Goal: Information Seeking & Learning: Learn about a topic

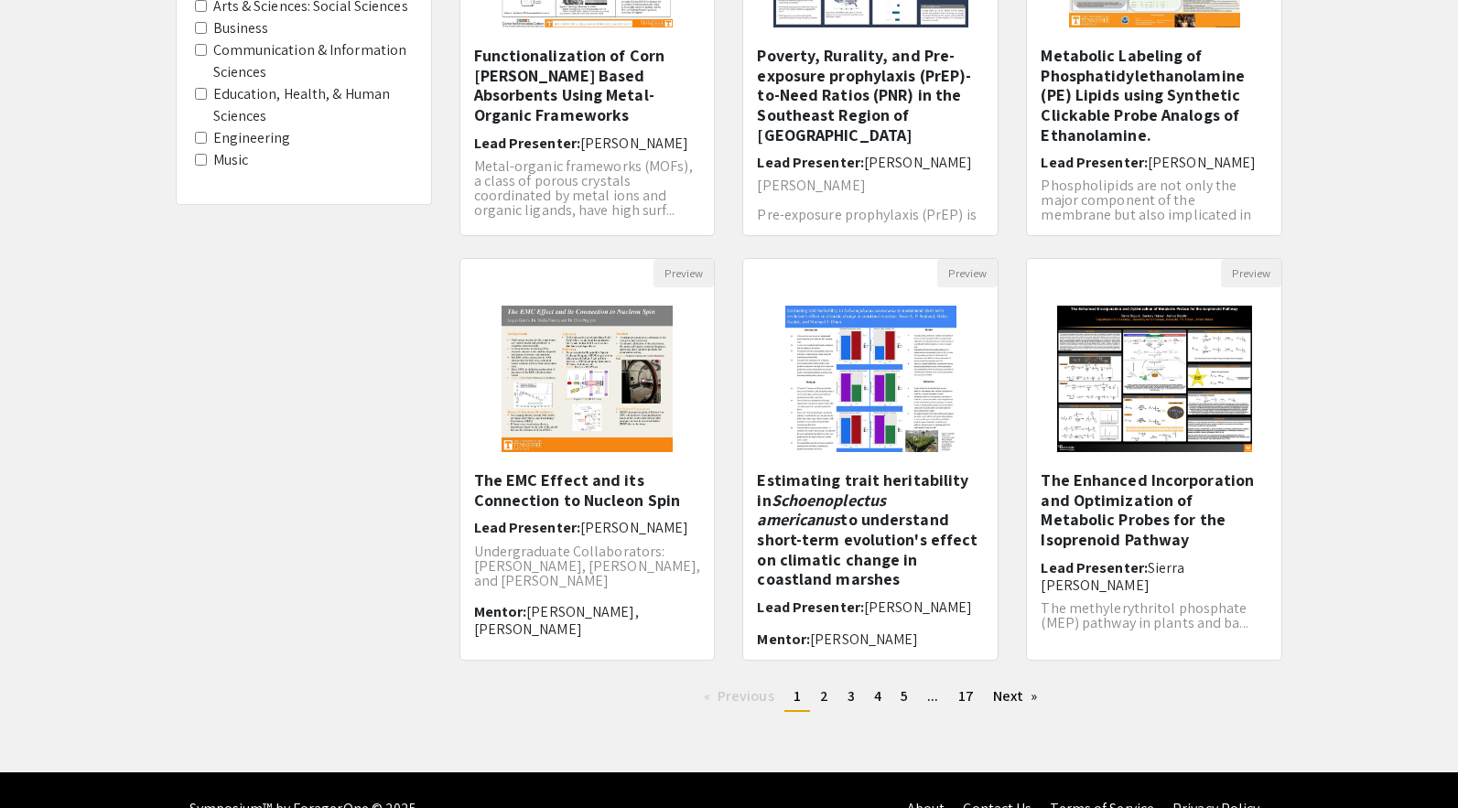
scroll to position [406, 0]
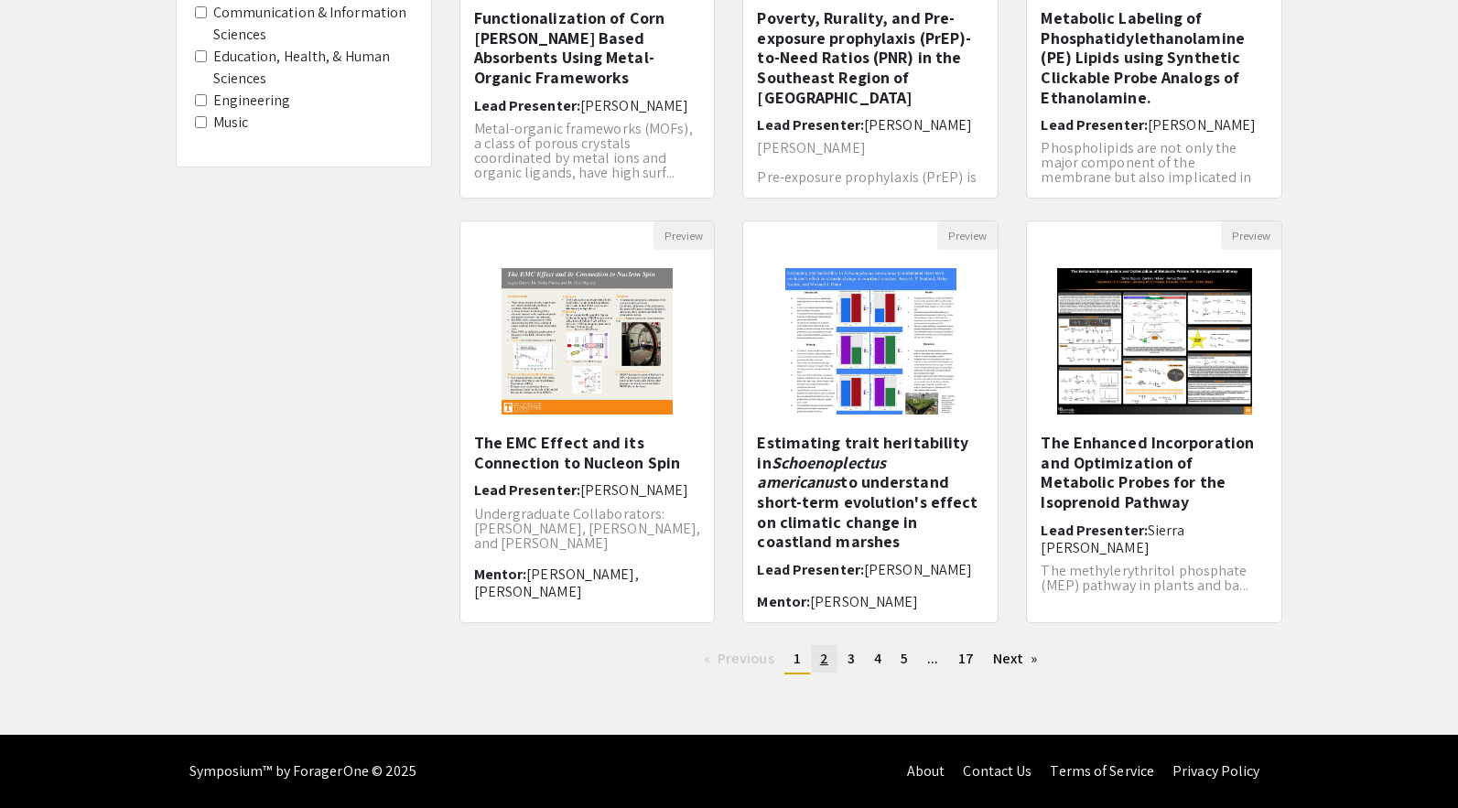
click at [827, 660] on span "2" at bounding box center [824, 658] width 8 height 19
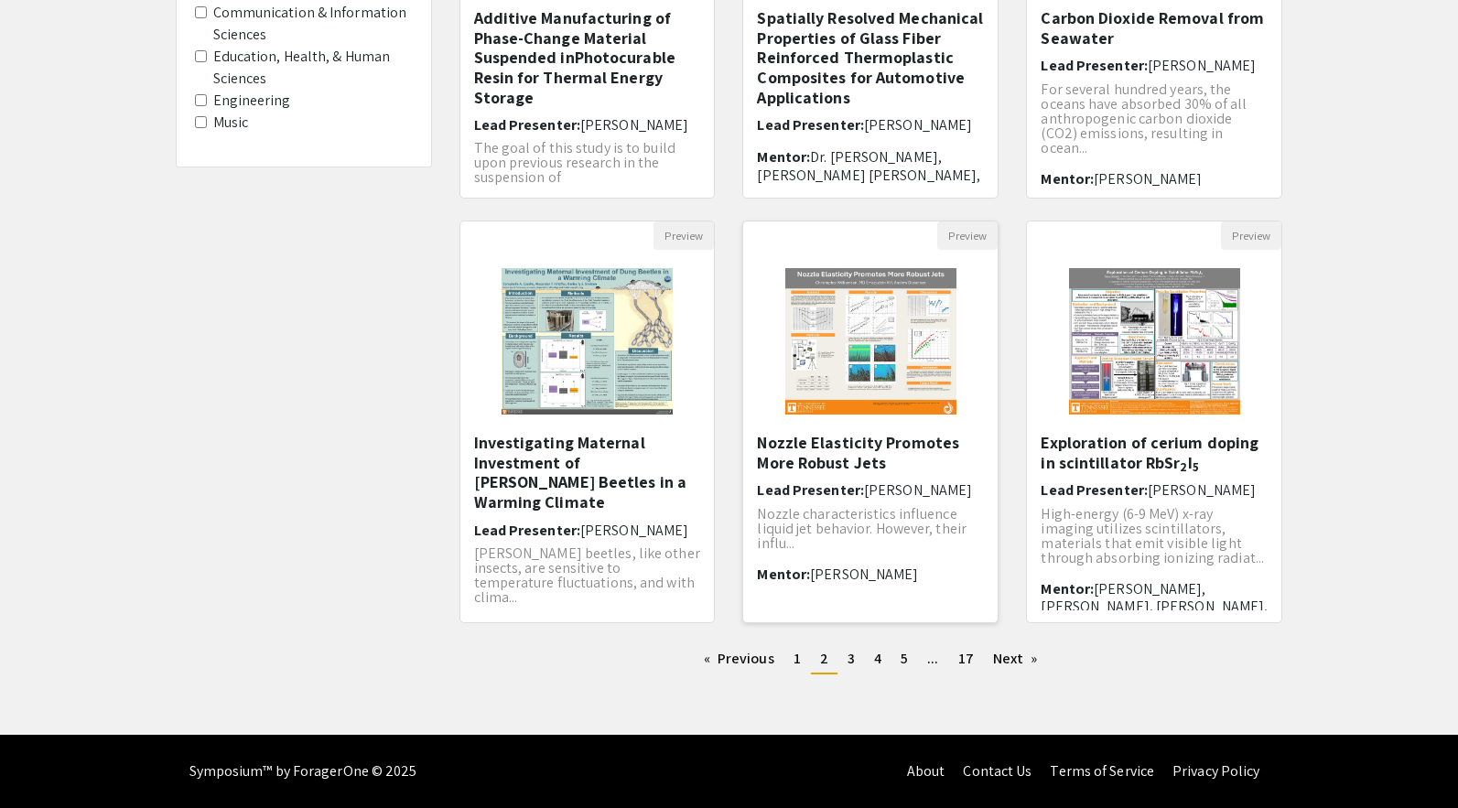
scroll to position [406, 0]
click at [853, 662] on span "3" at bounding box center [851, 658] width 7 height 19
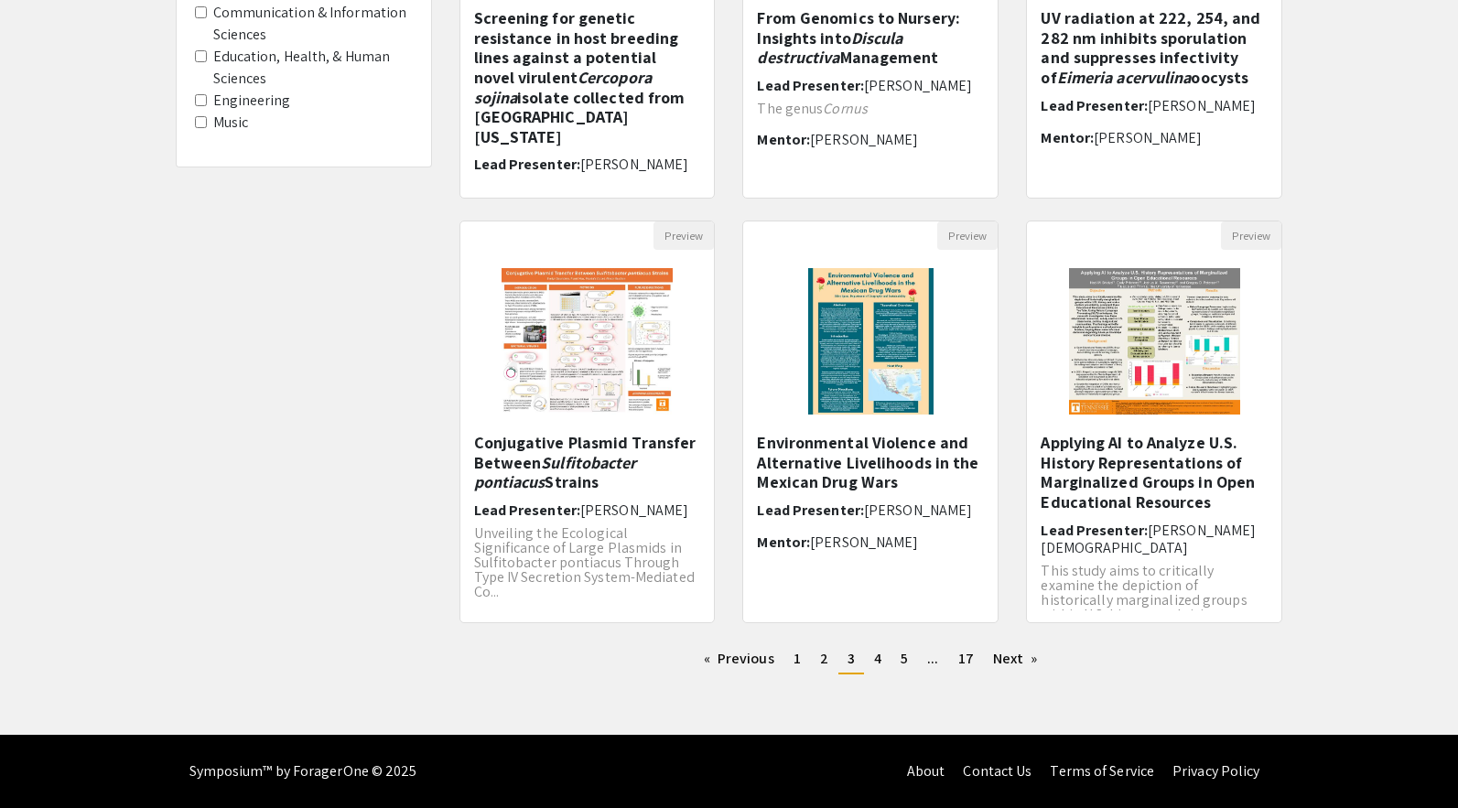
scroll to position [406, 0]
click at [880, 661] on span "4" at bounding box center [877, 658] width 7 height 19
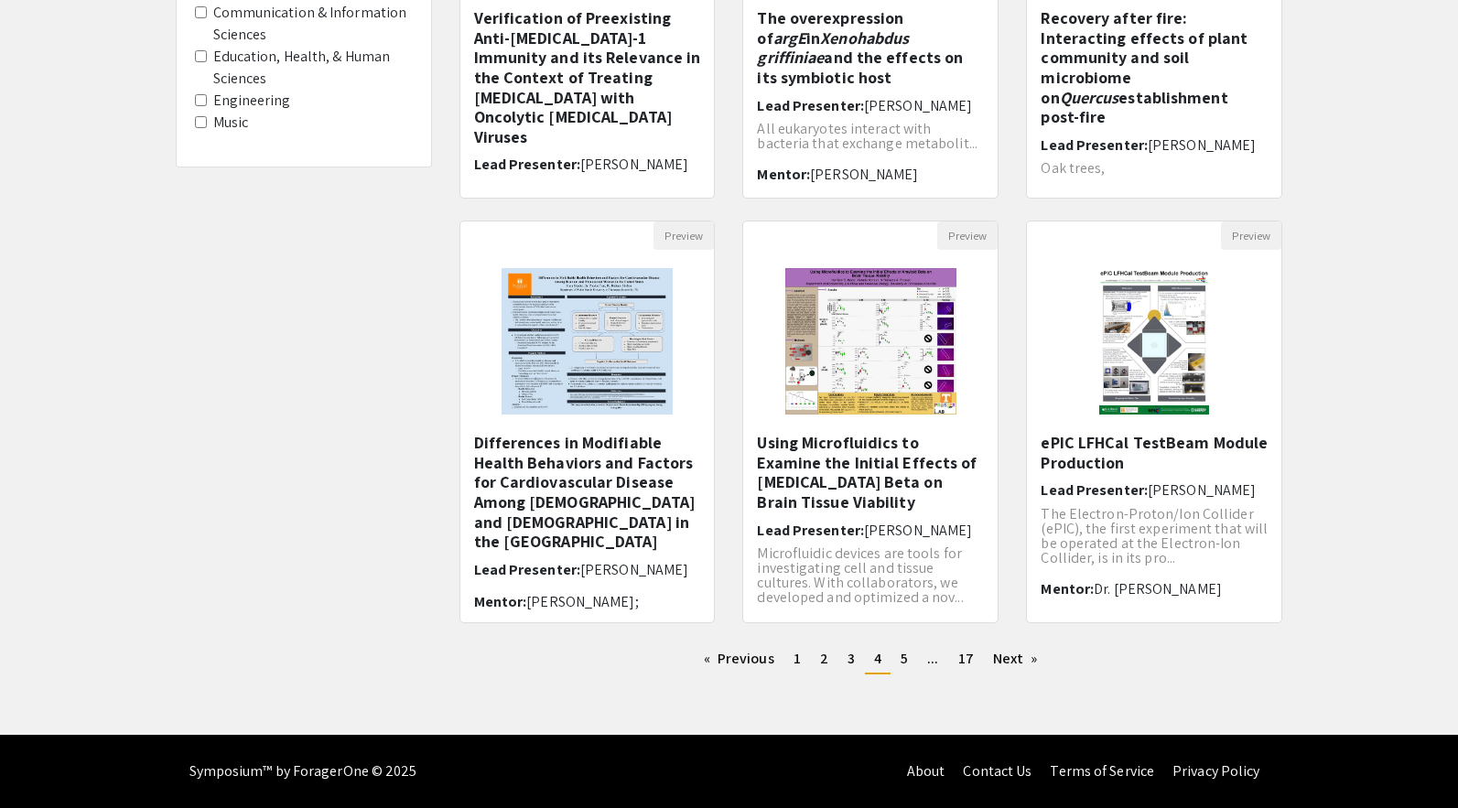
scroll to position [406, 0]
click at [907, 662] on span "5" at bounding box center [904, 658] width 7 height 19
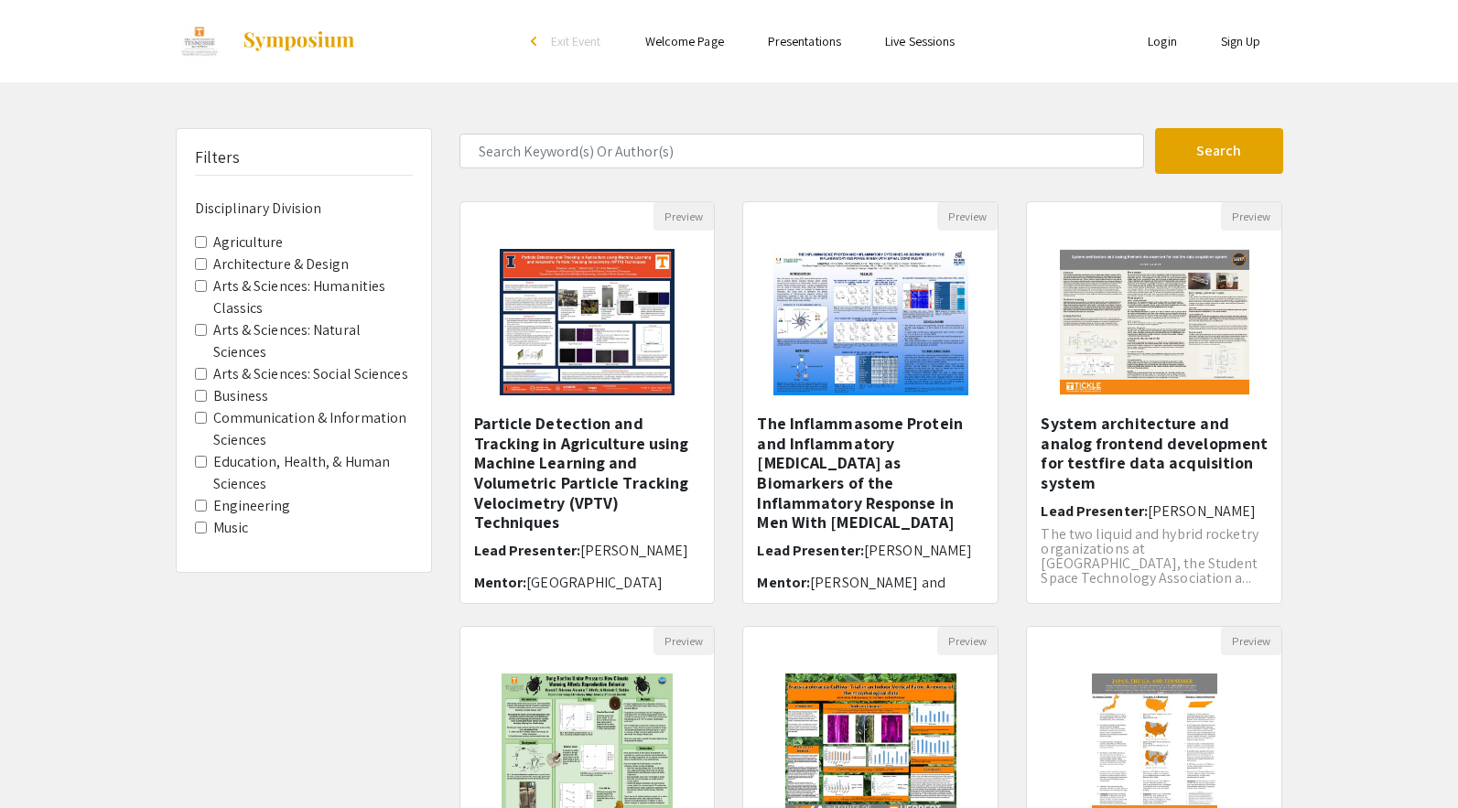
click at [1316, 622] on div "Filters Disciplinary Division Agriculture Architecture & Design Arts & Sciences…" at bounding box center [729, 611] width 1458 height 967
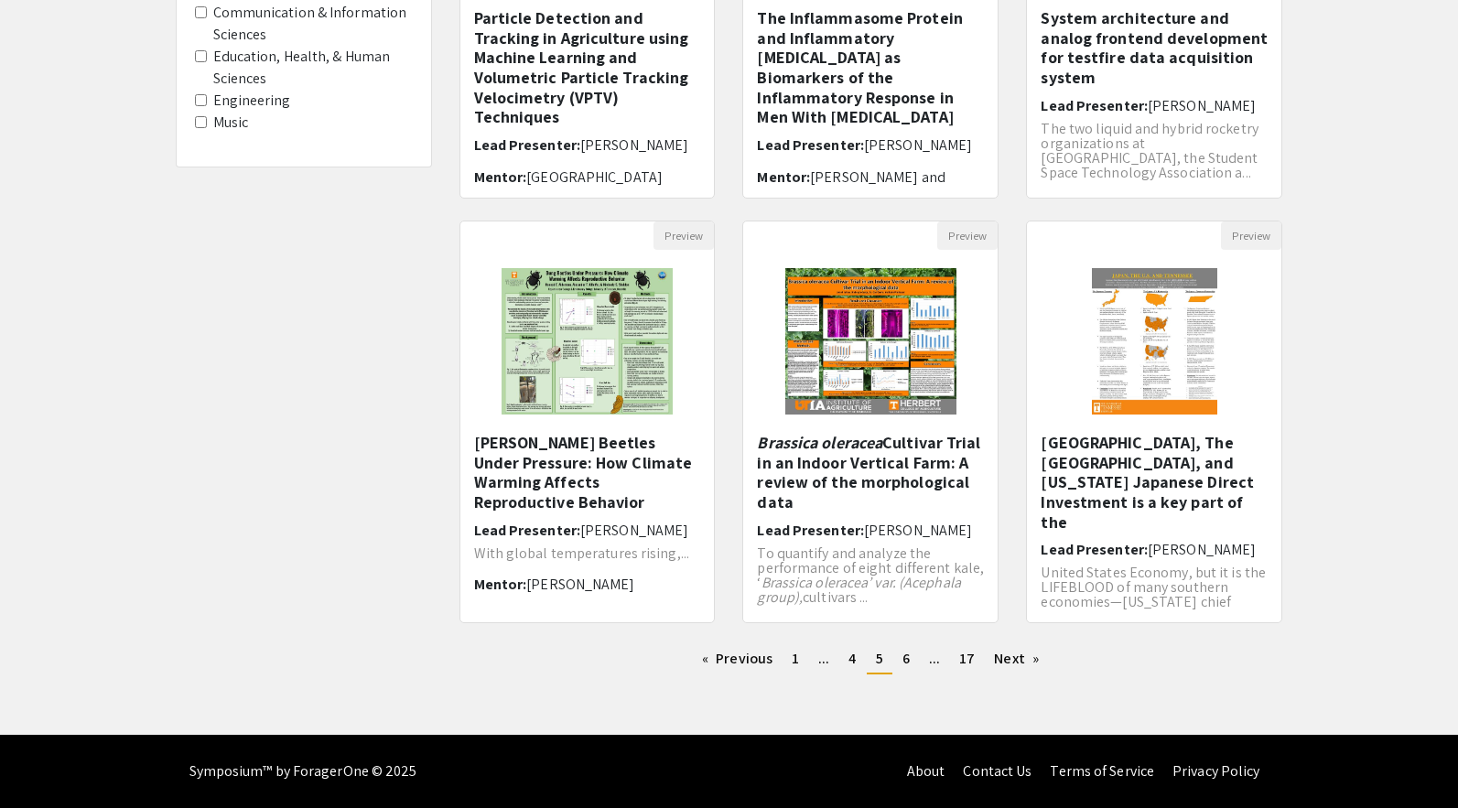
scroll to position [406, 0]
click at [907, 661] on span "6" at bounding box center [906, 658] width 7 height 19
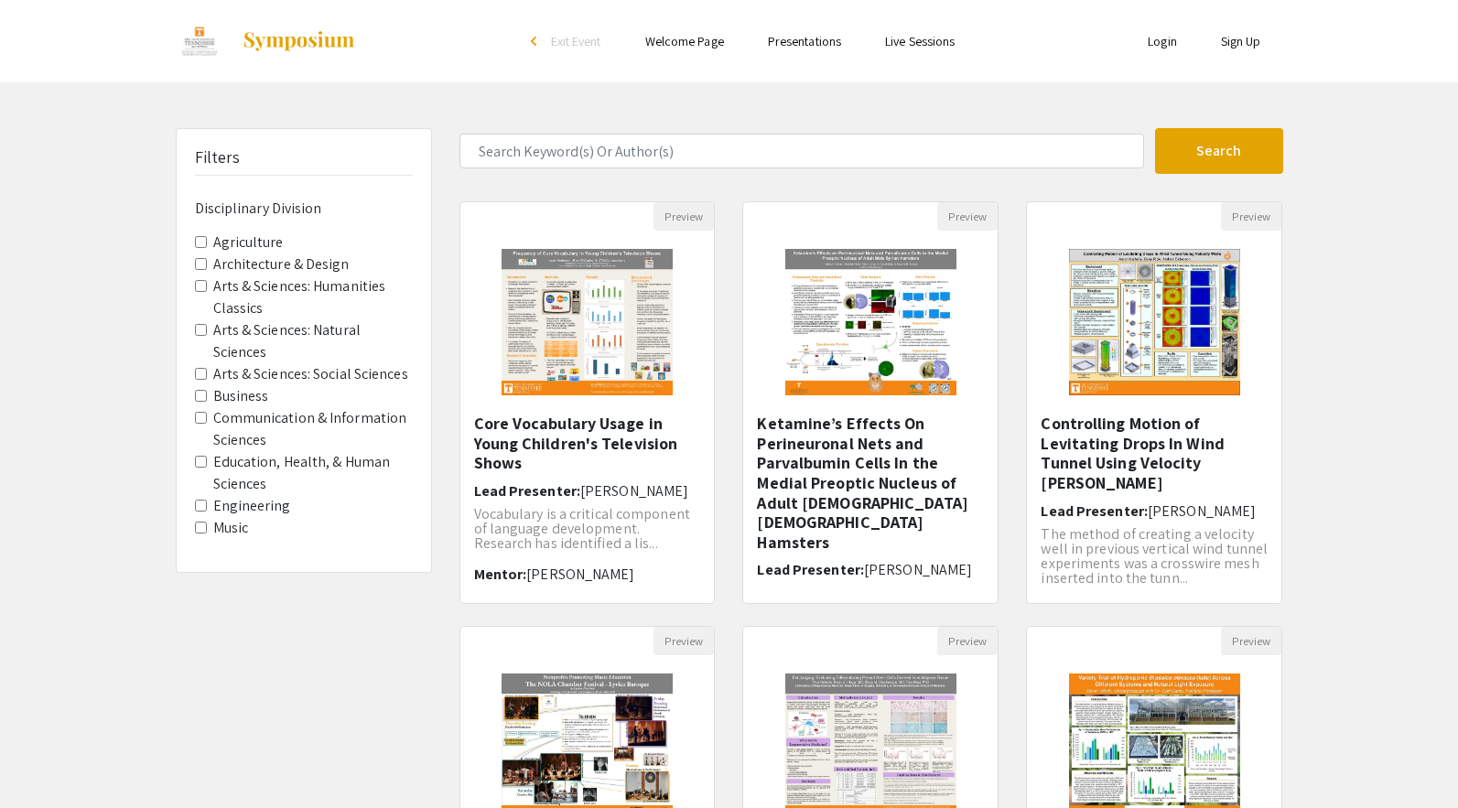
click at [1294, 553] on div "Preview Controlling Motion of Levitating Drops In Wind Tunnel Using Velocity [P…" at bounding box center [1154, 413] width 284 height 425
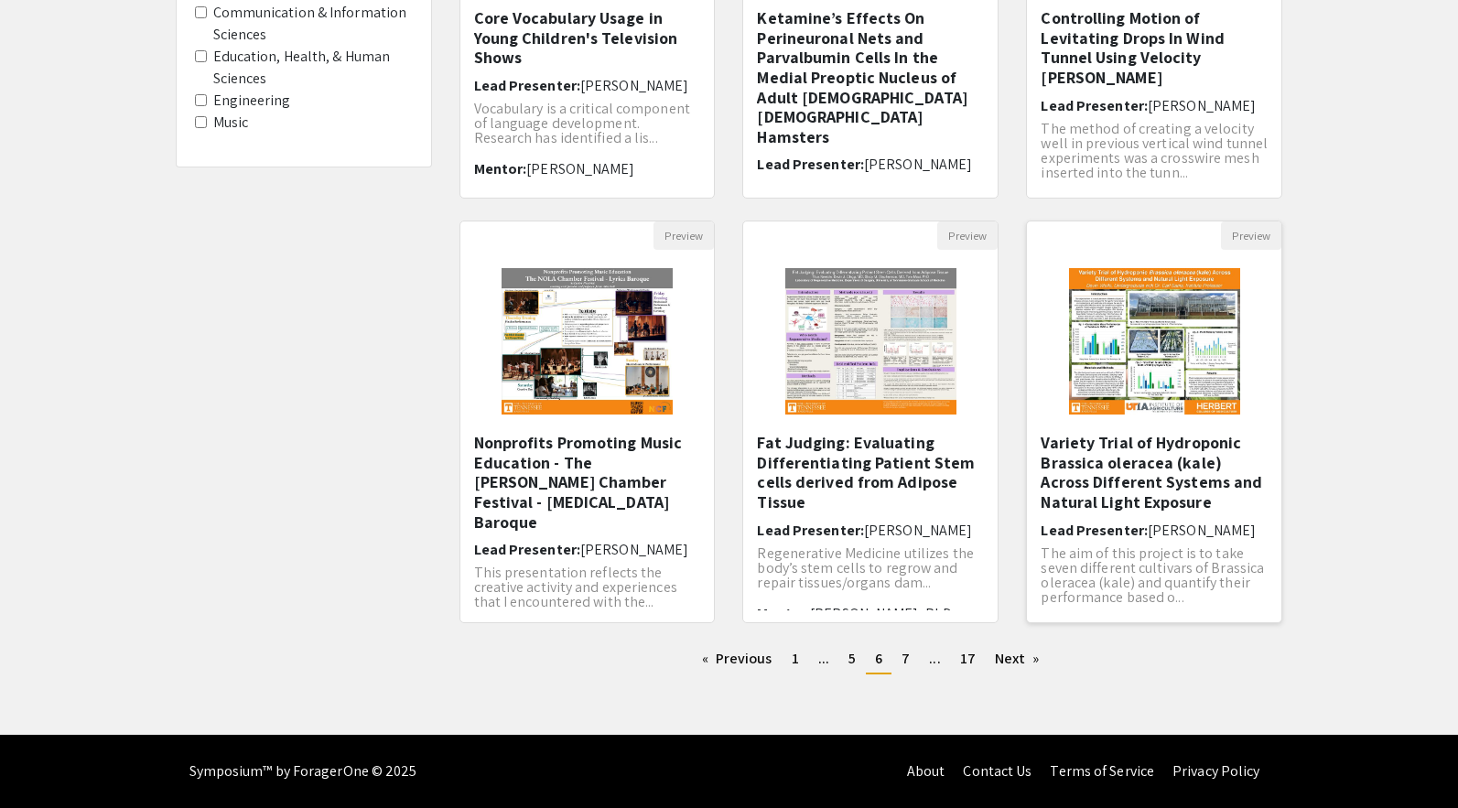
scroll to position [406, 0]
click at [796, 656] on span "1" at bounding box center [795, 658] width 7 height 19
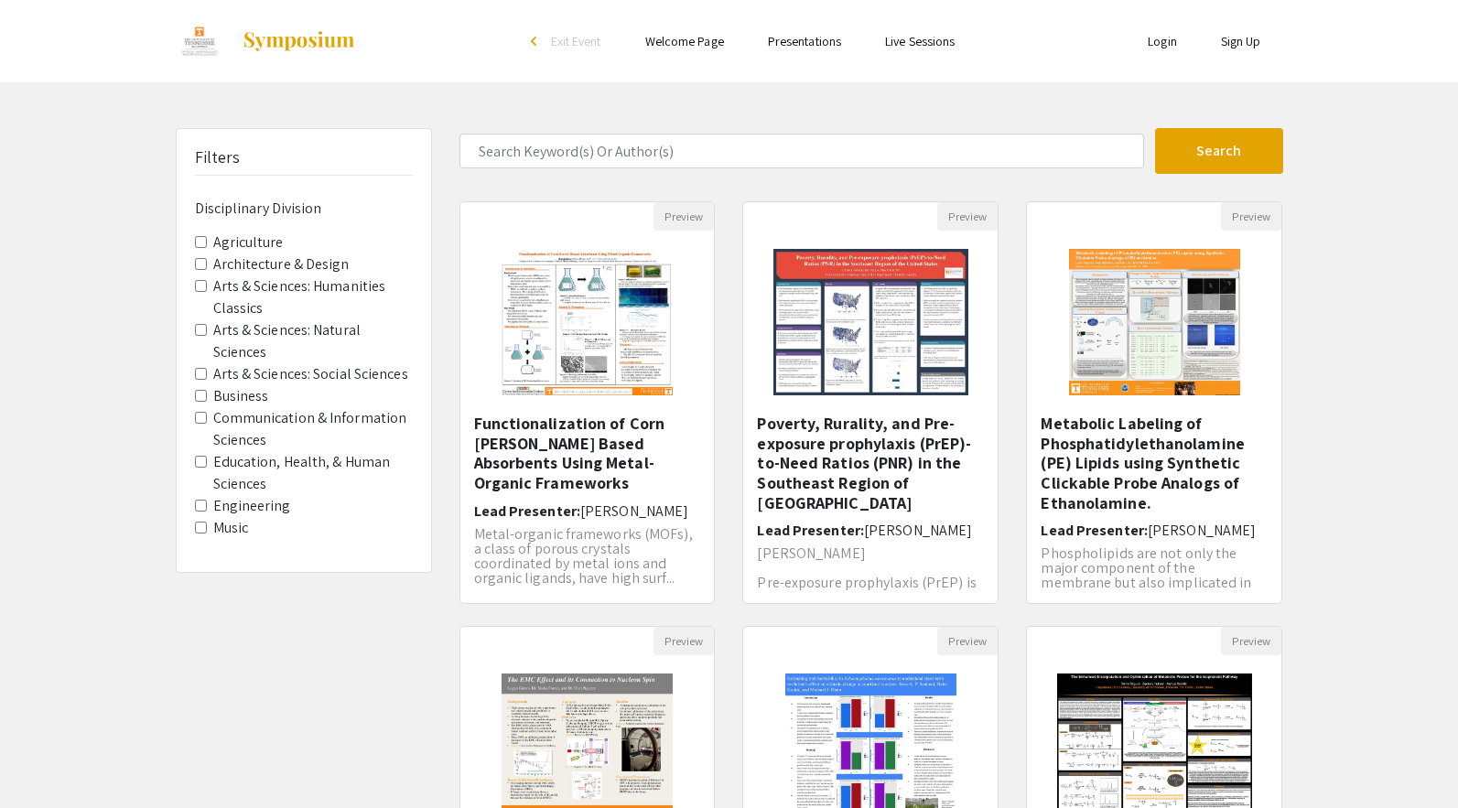
click at [200, 368] on Sciences "Arts & Sciences: Social Sciences" at bounding box center [201, 374] width 12 height 12
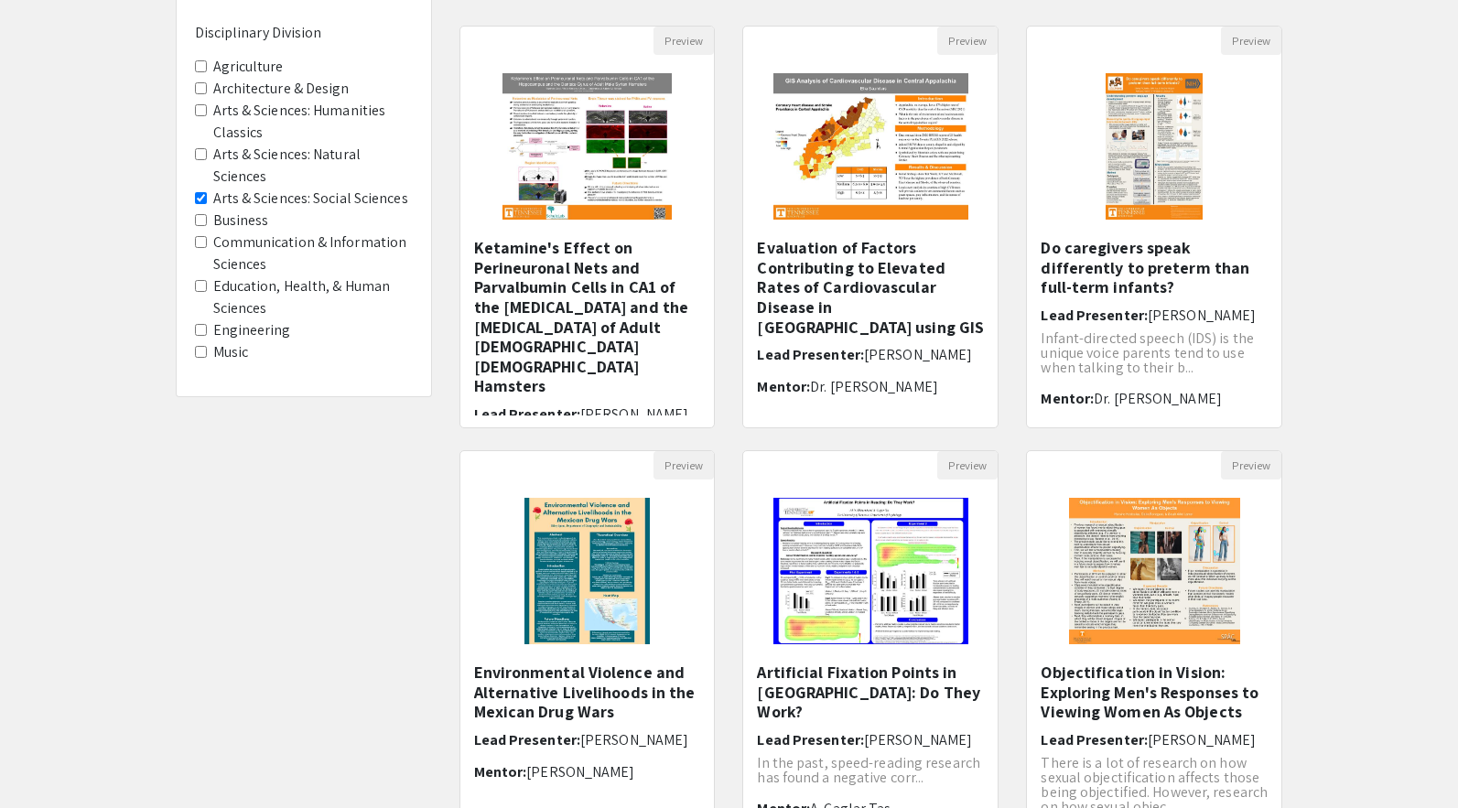
scroll to position [172, 0]
